Goal: Information Seeking & Learning: Check status

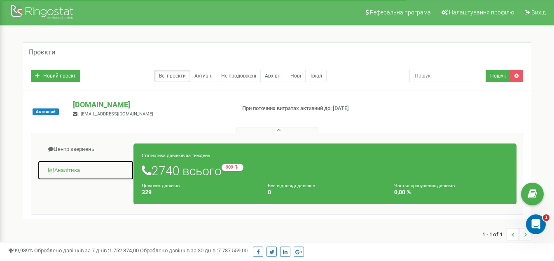
click at [78, 165] on link "Аналiтика" at bounding box center [85, 170] width 96 height 20
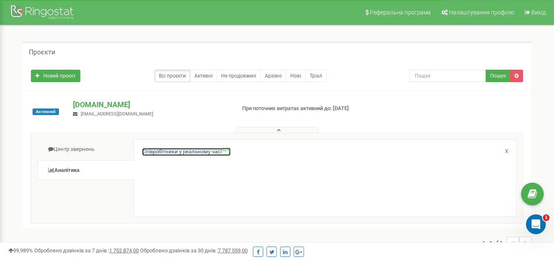
click at [188, 153] on link "Співробітники у реальному часі NEW" at bounding box center [186, 152] width 89 height 8
click at [196, 151] on link "Співробітники у реальному часі NEW" at bounding box center [186, 152] width 89 height 8
click at [197, 153] on link "Співробітники у реальному часі NEW" at bounding box center [186, 152] width 89 height 8
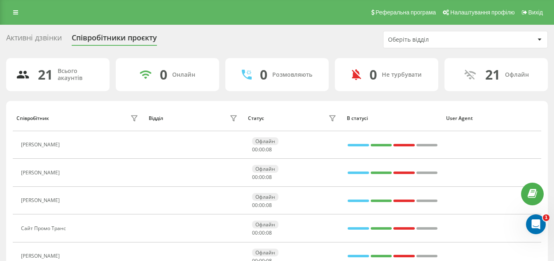
click at [43, 36] on div "Активні дзвінки" at bounding box center [34, 39] width 56 height 13
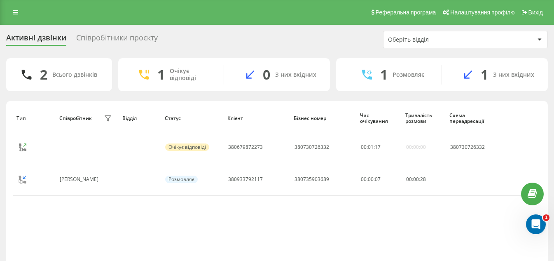
click at [56, 75] on div "Всього дзвінків" at bounding box center [74, 74] width 45 height 7
drag, startPoint x: 99, startPoint y: 28, endPoint x: 101, endPoint y: 35, distance: 6.7
click at [99, 29] on div "Активні дзвінки Співробітники проєкту Оберіть відділ 2 Всього дзвінків 1 Очікує…" at bounding box center [277, 163] width 554 height 276
click at [104, 37] on div "Співробітники проєкту" at bounding box center [117, 39] width 82 height 13
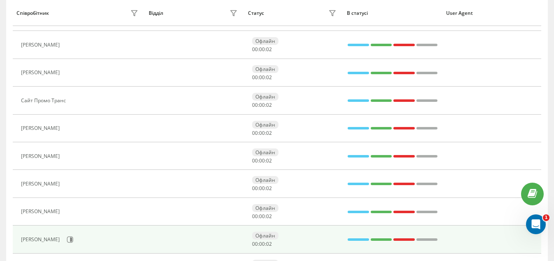
scroll to position [165, 0]
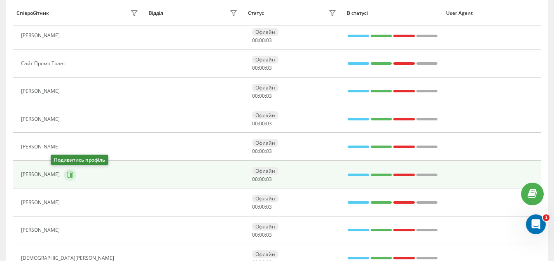
click at [67, 173] on icon at bounding box center [70, 174] width 7 height 7
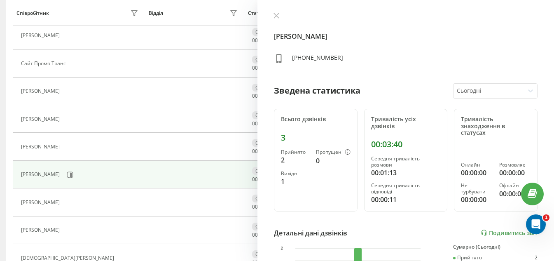
click at [451, 20] on div at bounding box center [406, 16] width 264 height 8
click at [277, 14] on icon at bounding box center [276, 16] width 6 height 6
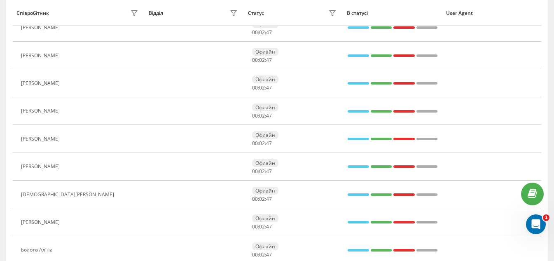
scroll to position [165, 0]
